Goal: Check status: Check status

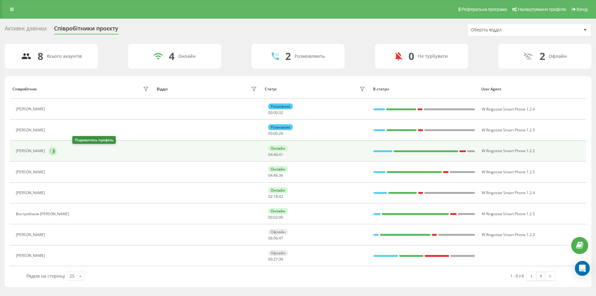
click at [57, 156] on button at bounding box center [52, 151] width 9 height 9
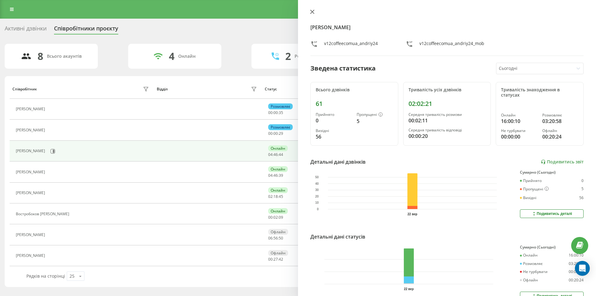
click at [314, 13] on button at bounding box center [312, 12] width 8 height 6
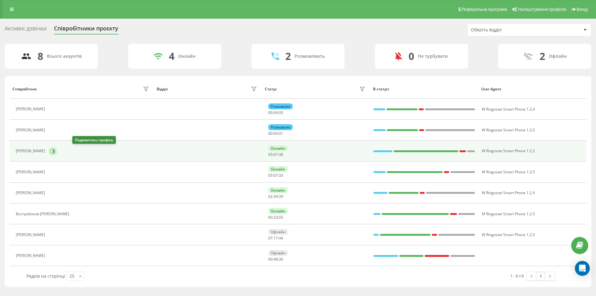
click at [57, 155] on button at bounding box center [52, 151] width 9 height 9
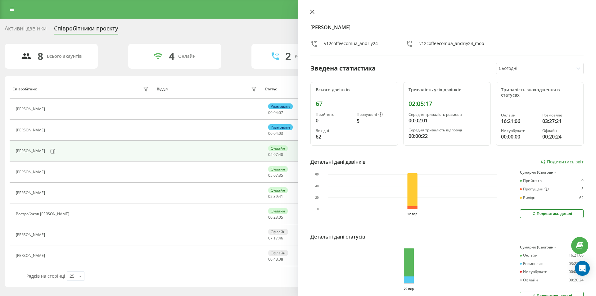
click at [313, 11] on icon at bounding box center [312, 12] width 4 height 4
